Goal: Task Accomplishment & Management: Manage account settings

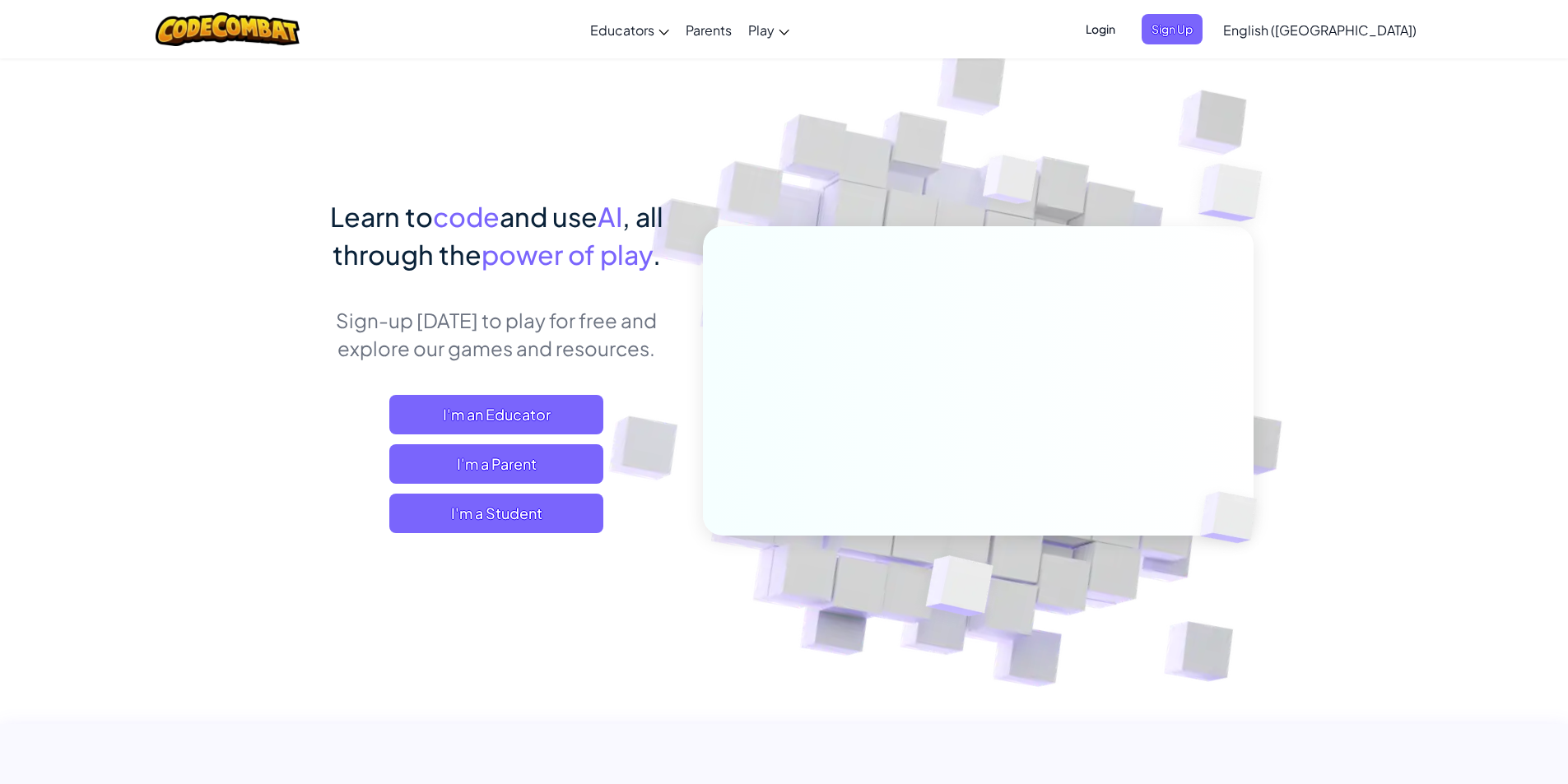
click at [1125, 27] on span "Login" at bounding box center [1101, 29] width 49 height 31
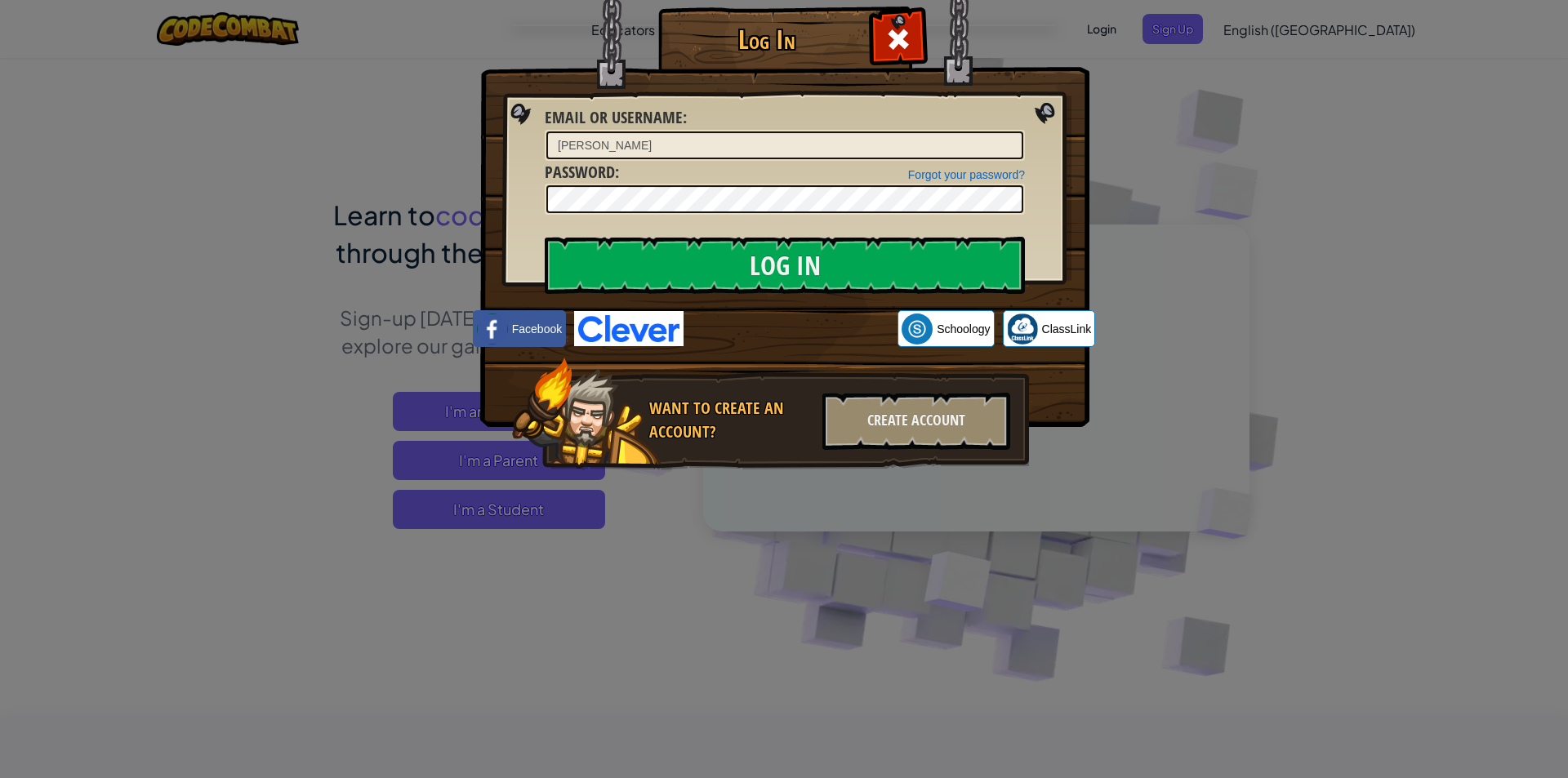
type input "С"
type input "[PERSON_NAME]"
type input "Адильм"
click at [996, 279] on input "Log In" at bounding box center [785, 265] width 481 height 57
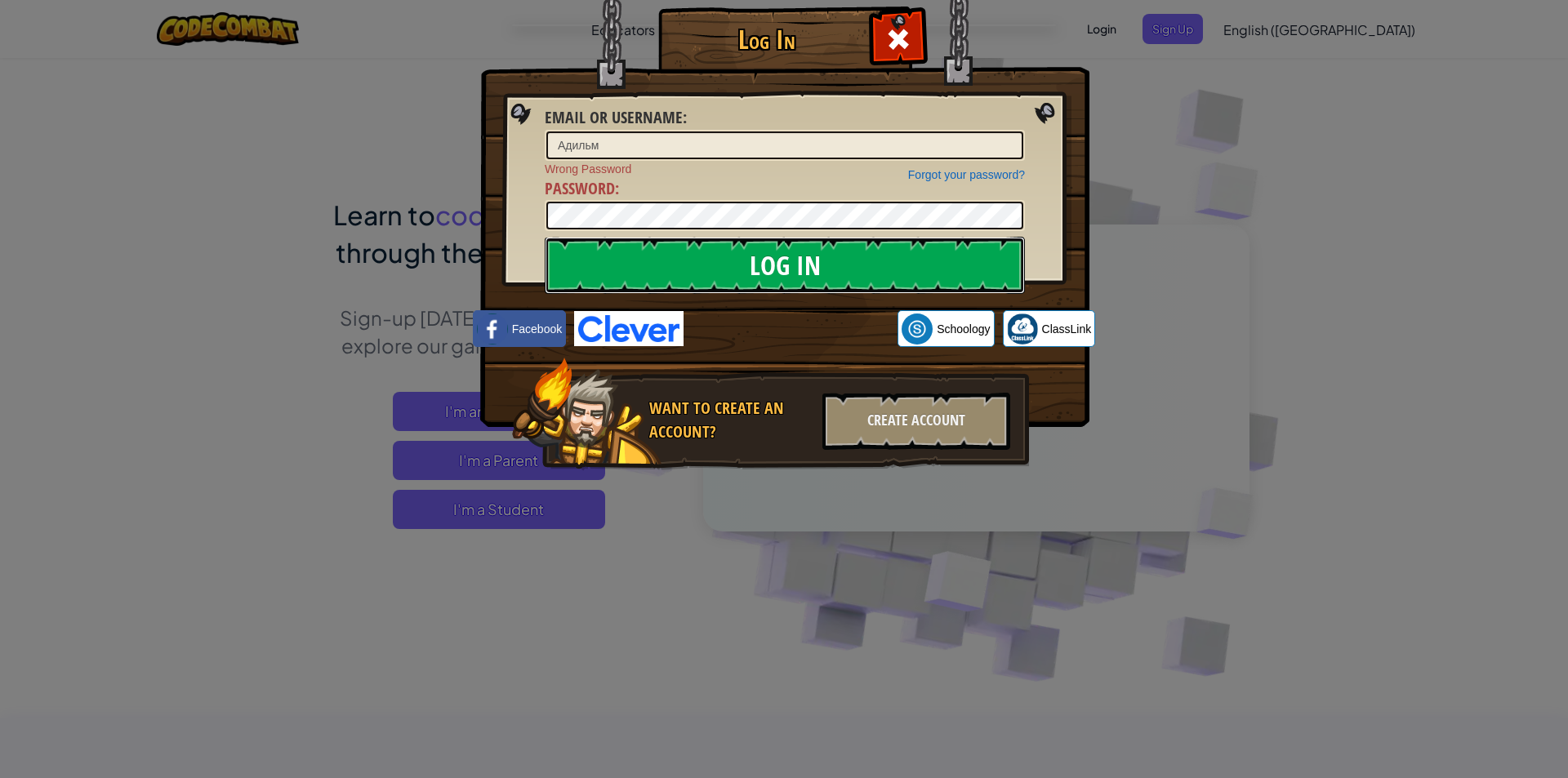
click at [996, 258] on input "Log In" at bounding box center [785, 265] width 481 height 57
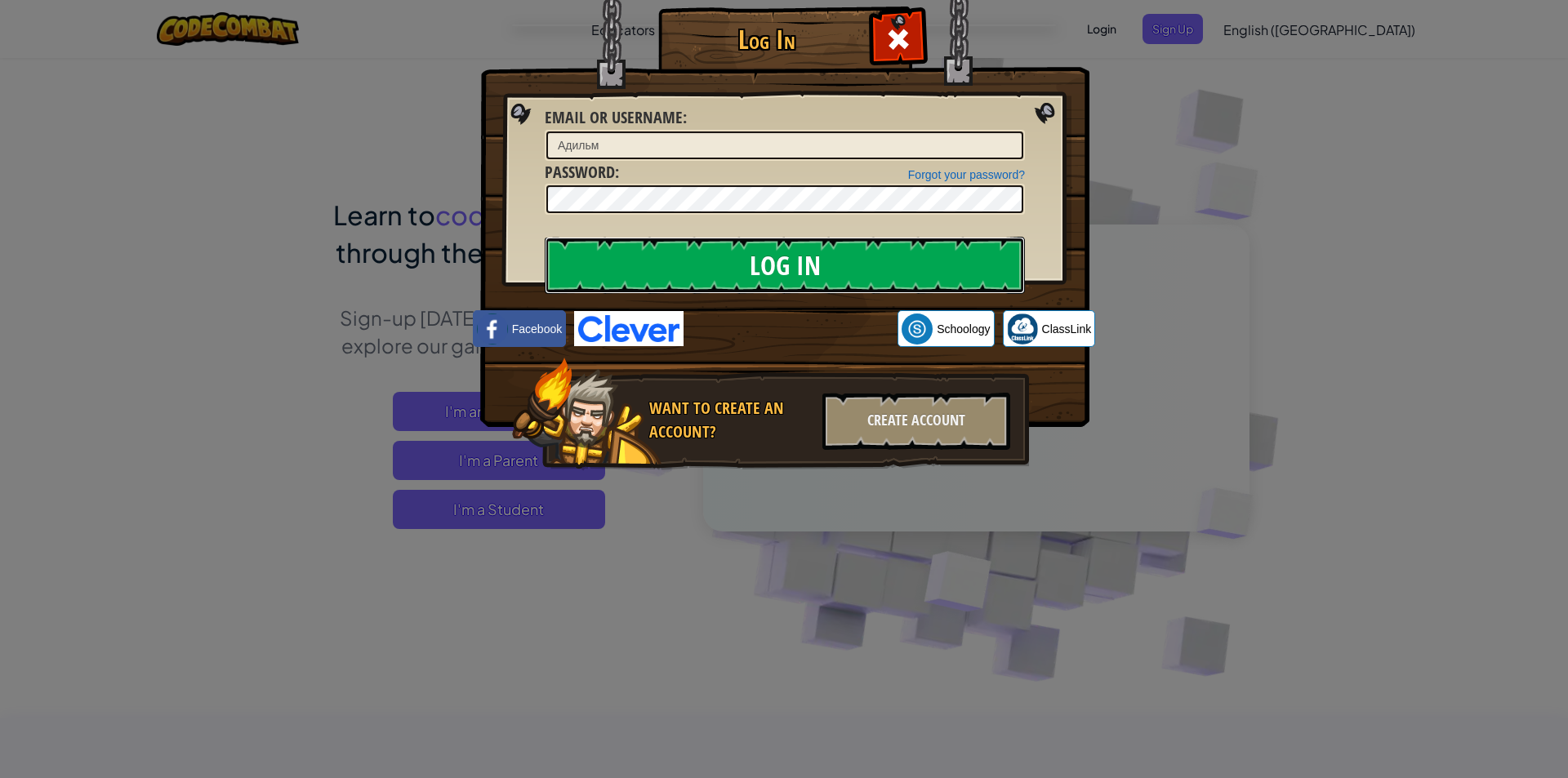
click at [851, 261] on input "Log In" at bounding box center [785, 265] width 481 height 57
